Goal: Information Seeking & Learning: Learn about a topic

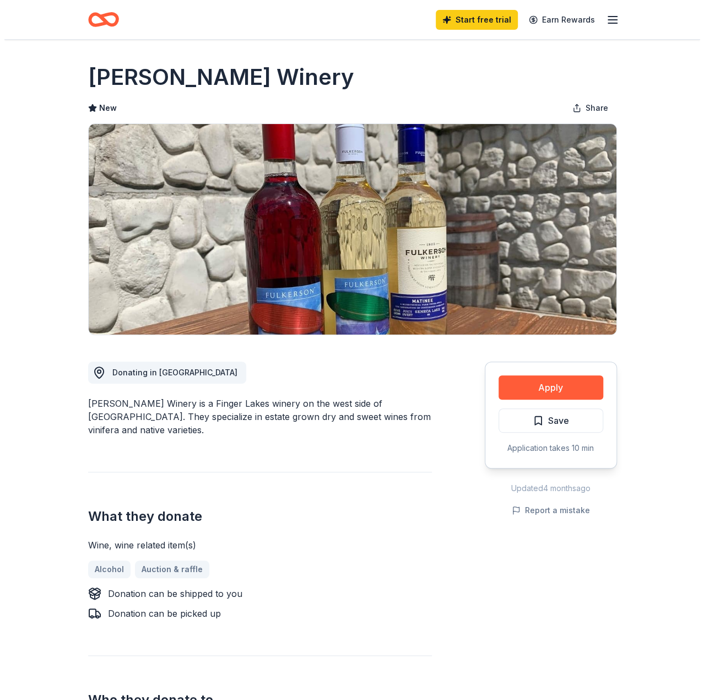
scroll to position [73, 0]
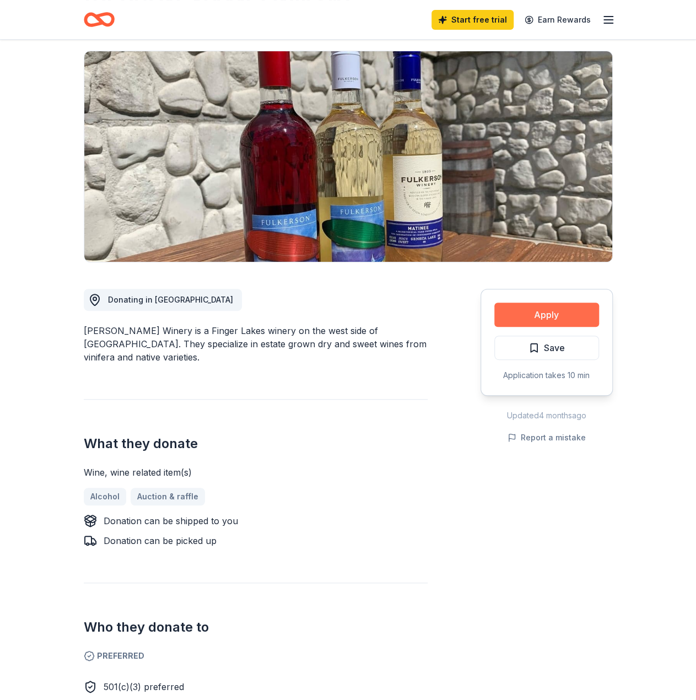
click at [553, 304] on button "Apply" at bounding box center [546, 314] width 105 height 24
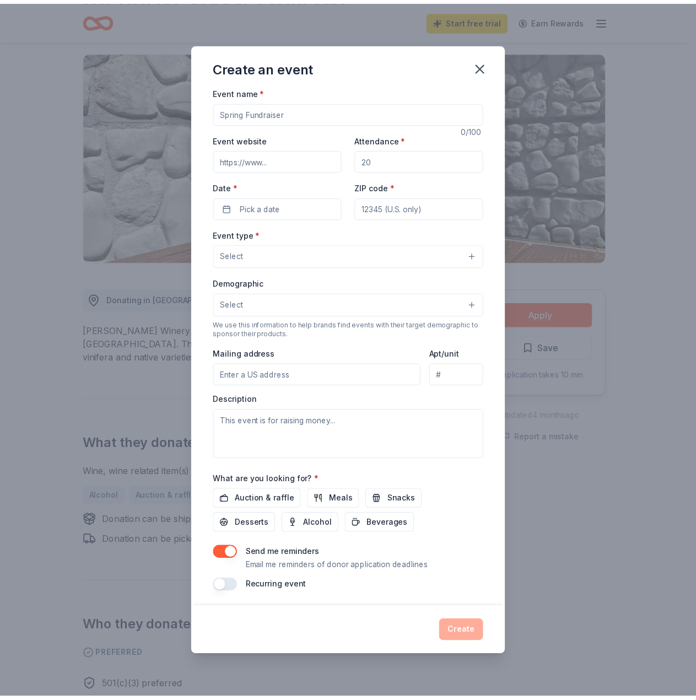
scroll to position [0, 0]
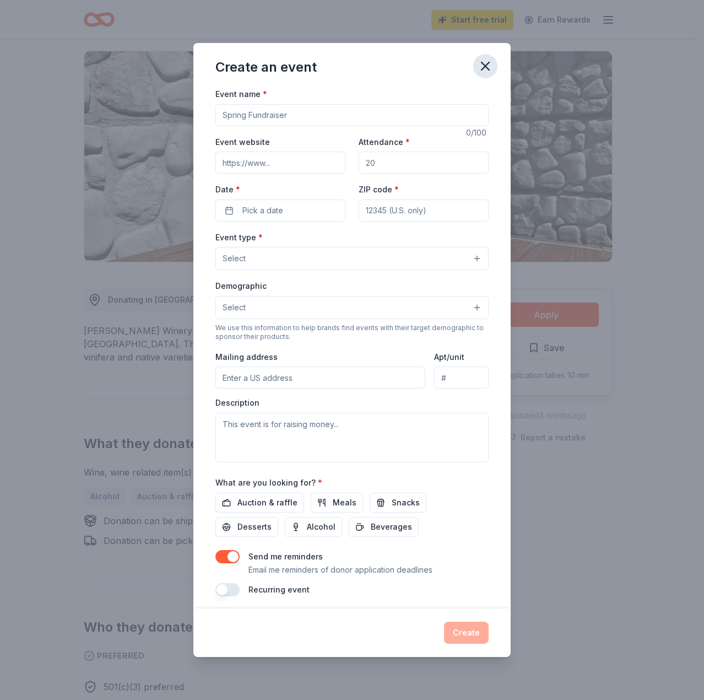
click at [485, 66] on icon "button" at bounding box center [486, 66] width 8 height 8
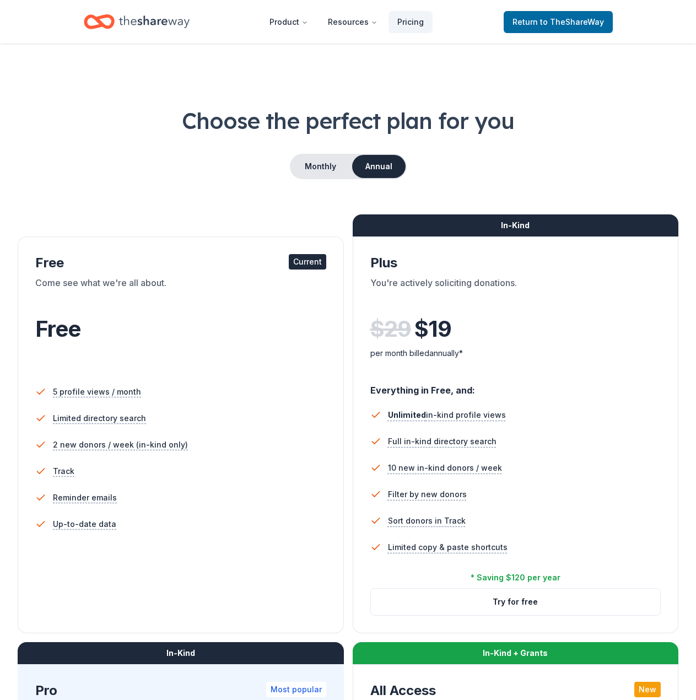
scroll to position [333, 0]
